Goal: Navigation & Orientation: Go to known website

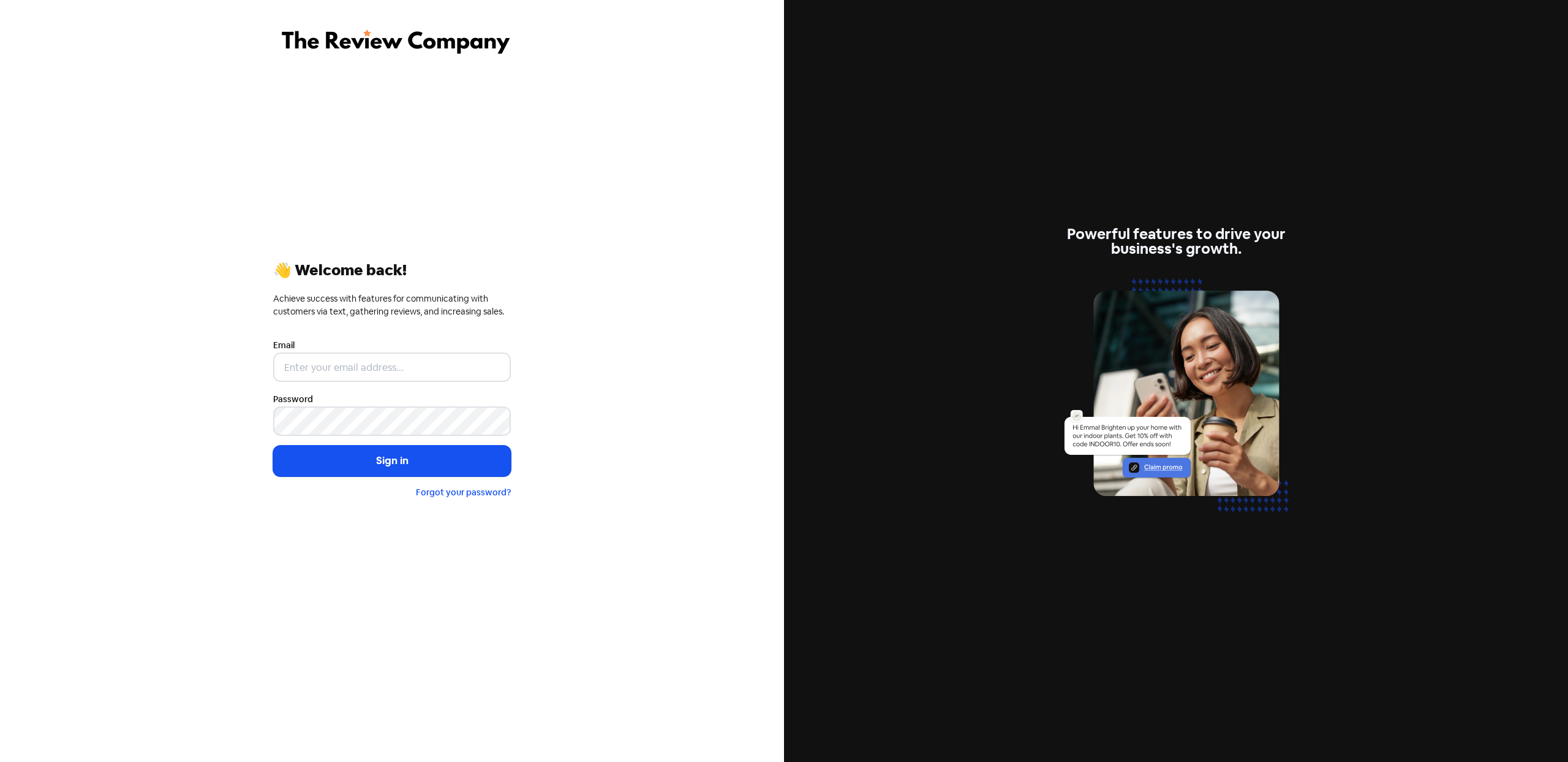
click at [96, 161] on div "👋 Welcome back! Achieve success with features for communicating with customers …" at bounding box center [392, 381] width 784 height 762
